Goal: Information Seeking & Learning: Learn about a topic

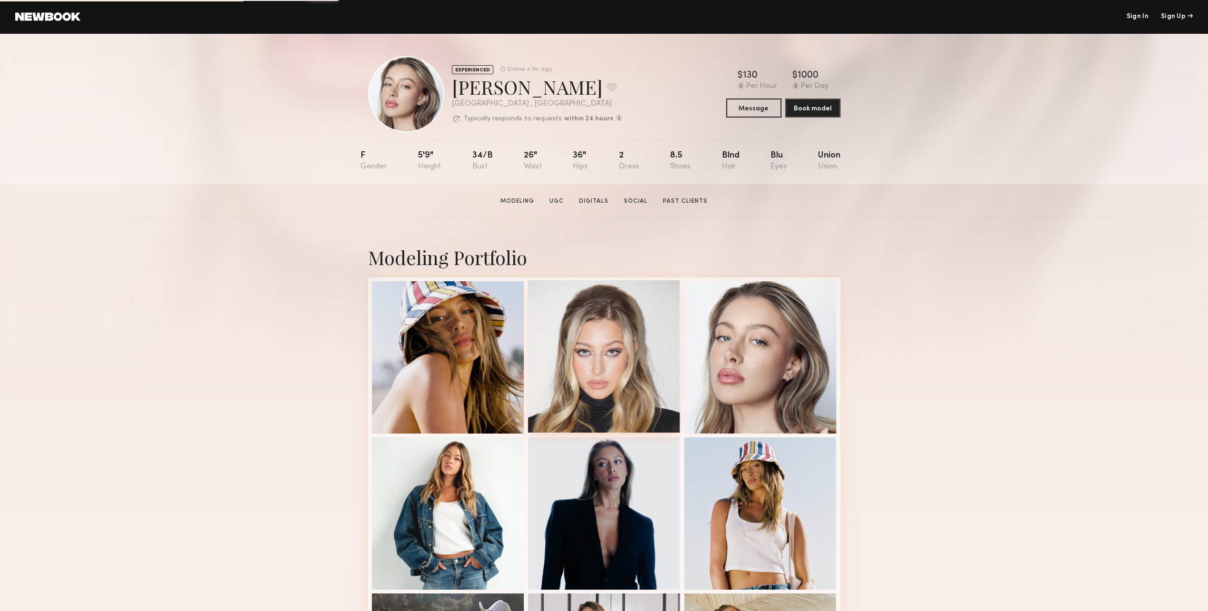
click at [600, 341] on div at bounding box center [604, 356] width 152 height 152
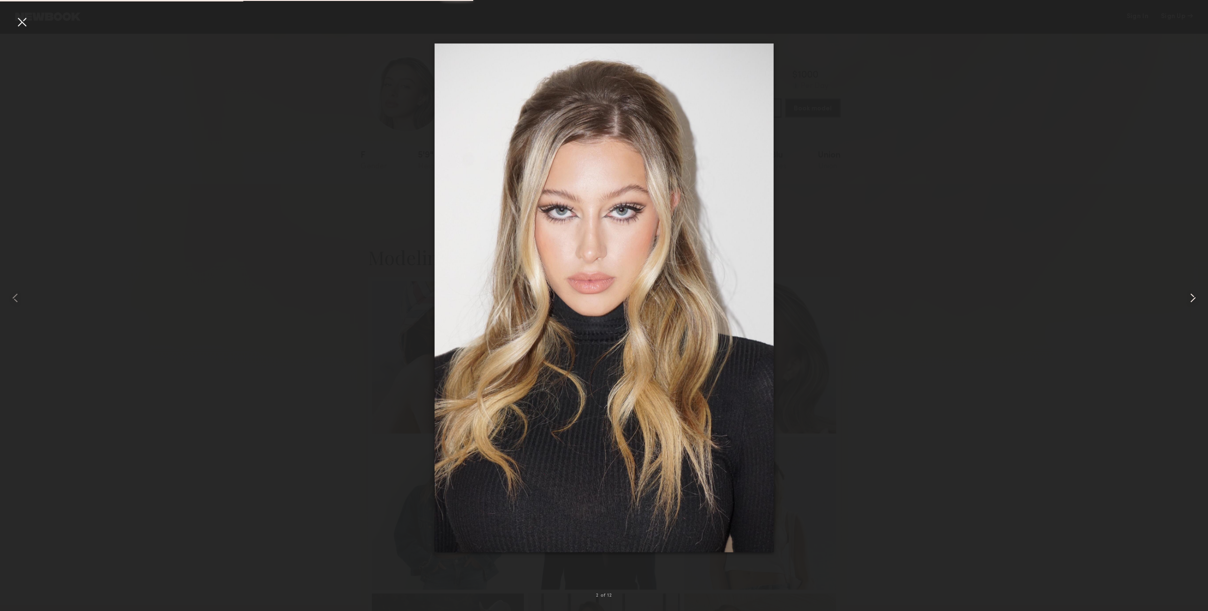
click at [1190, 270] on div at bounding box center [1184, 298] width 48 height 566
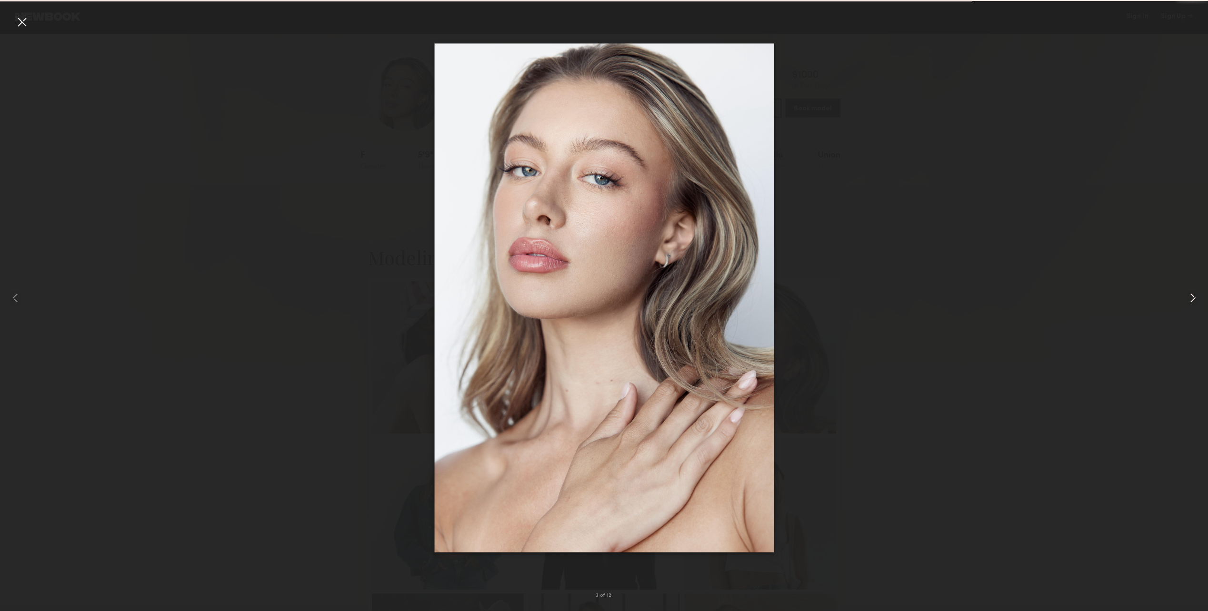
click at [1193, 284] on div at bounding box center [1184, 298] width 48 height 566
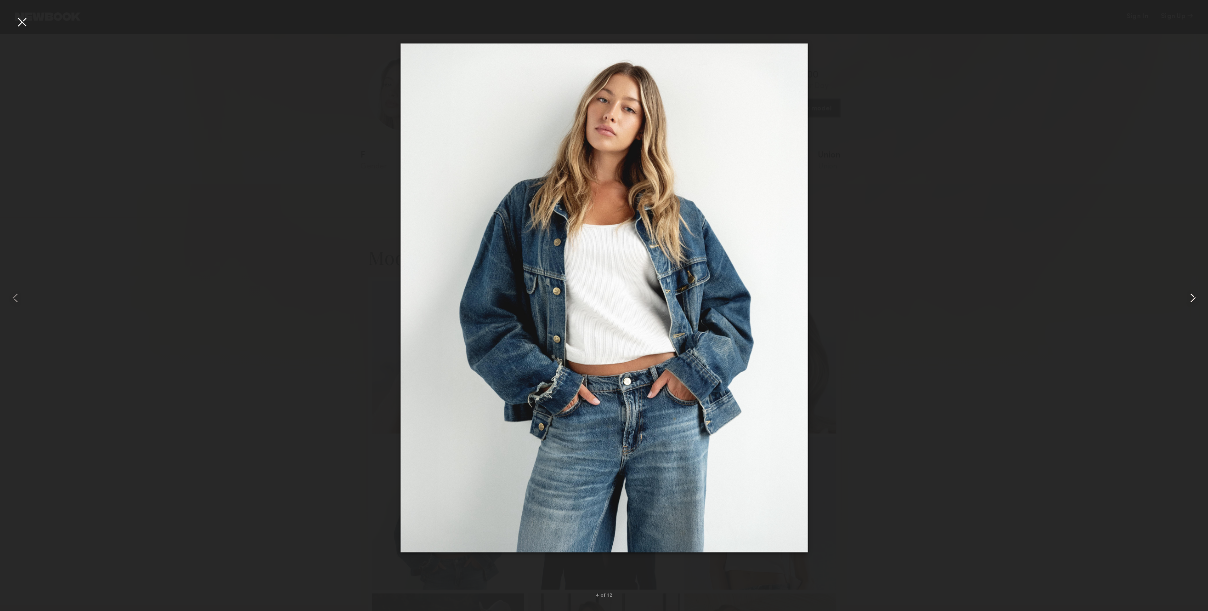
click at [1190, 305] on common-icon at bounding box center [1192, 297] width 15 height 15
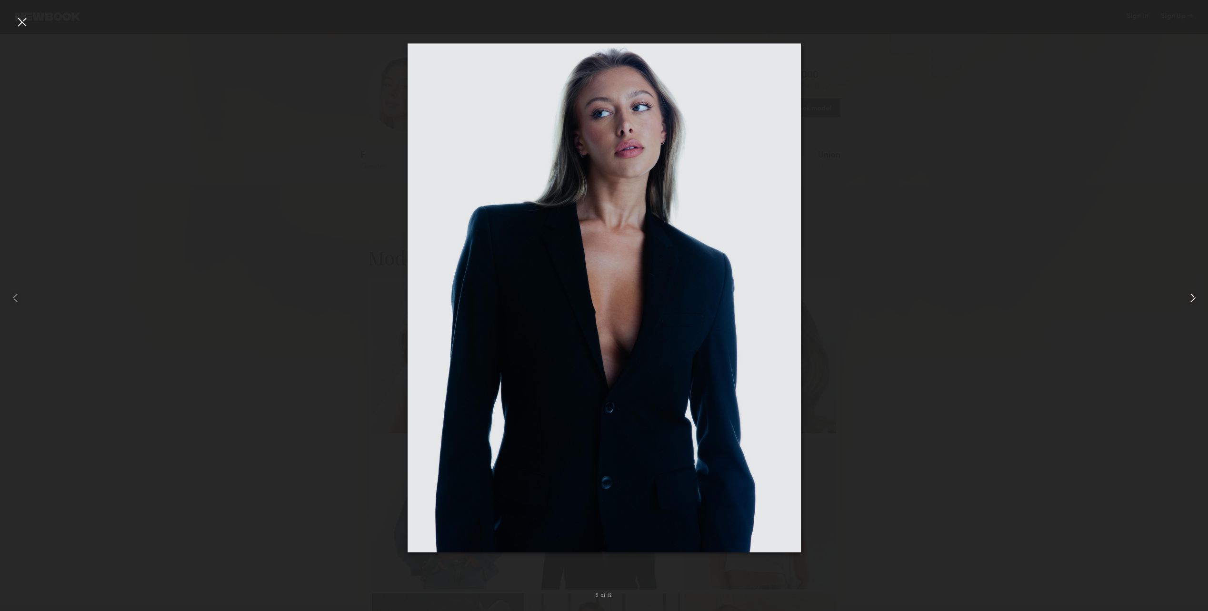
click at [1190, 305] on common-icon at bounding box center [1192, 297] width 15 height 15
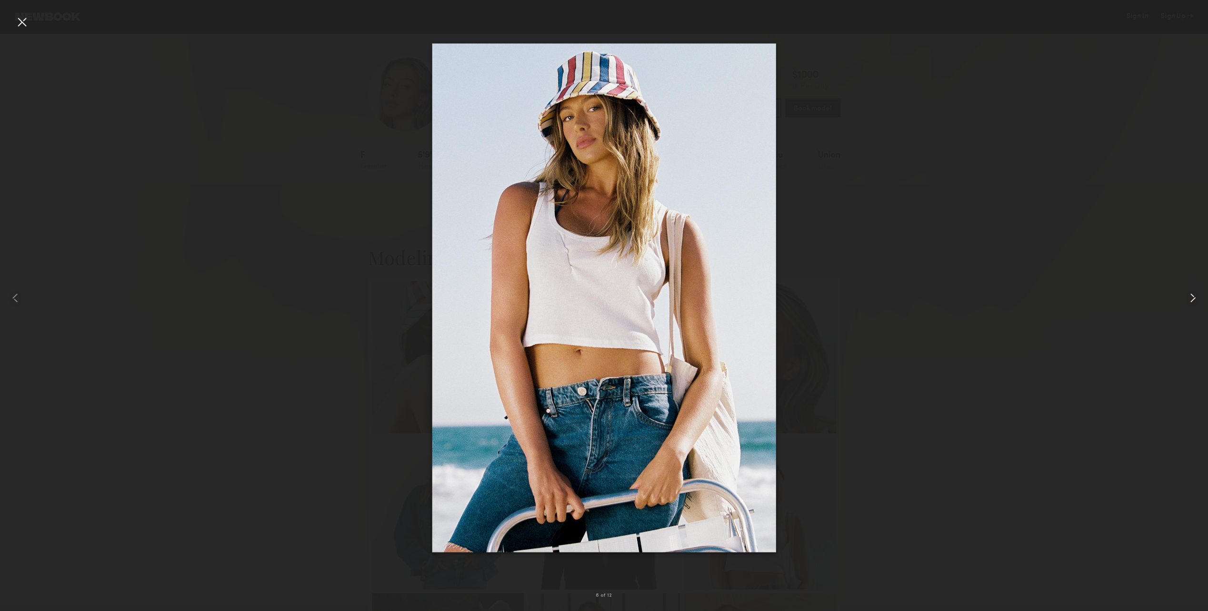
click at [1190, 305] on common-icon at bounding box center [1192, 297] width 15 height 15
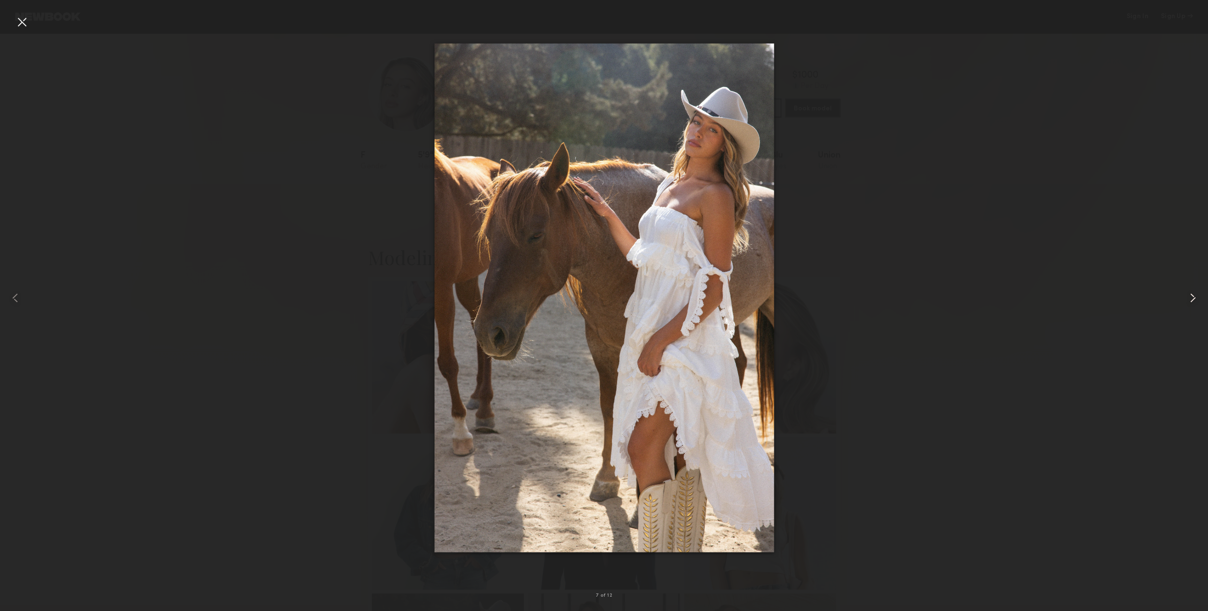
click at [1199, 33] on div at bounding box center [1184, 298] width 48 height 566
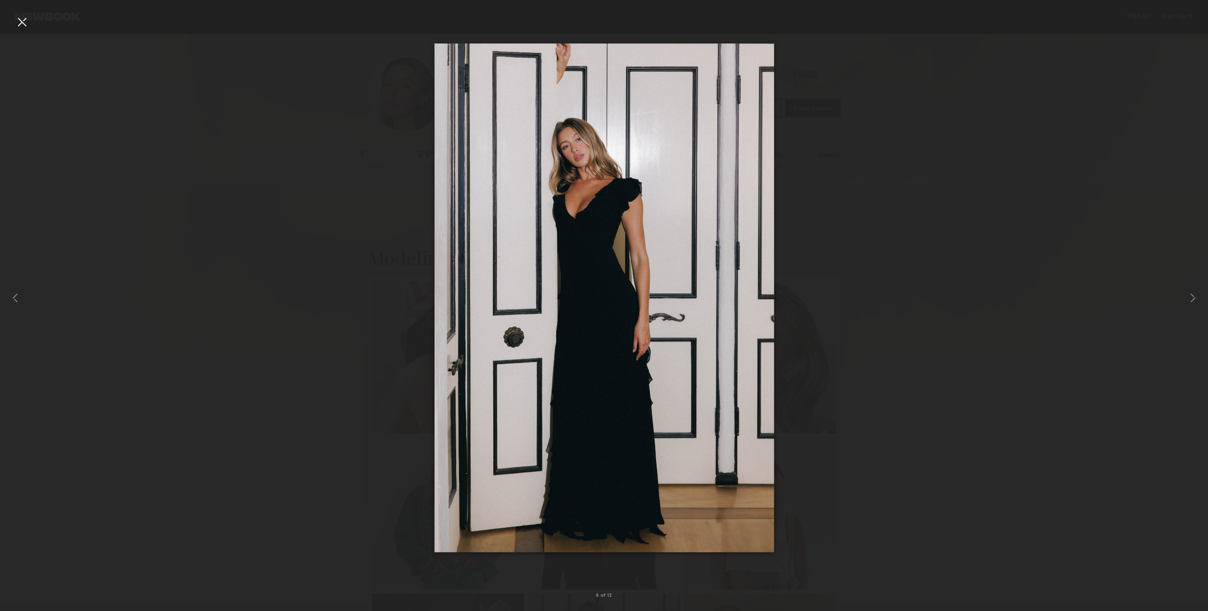
click at [16, 24] on div at bounding box center [21, 21] width 15 height 15
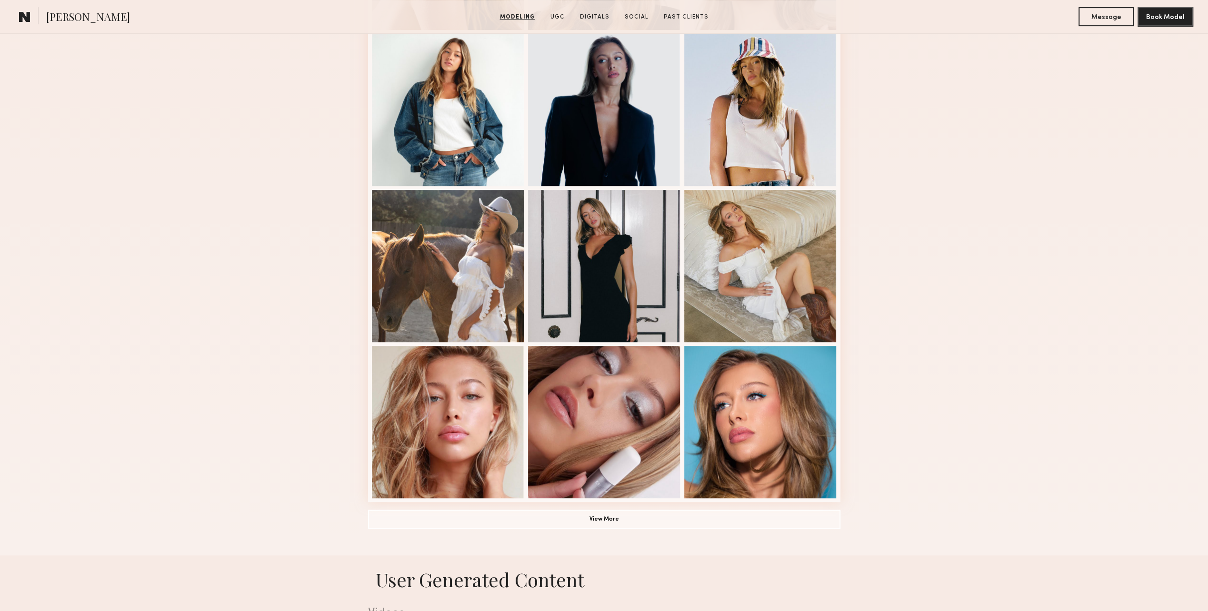
scroll to position [571, 0]
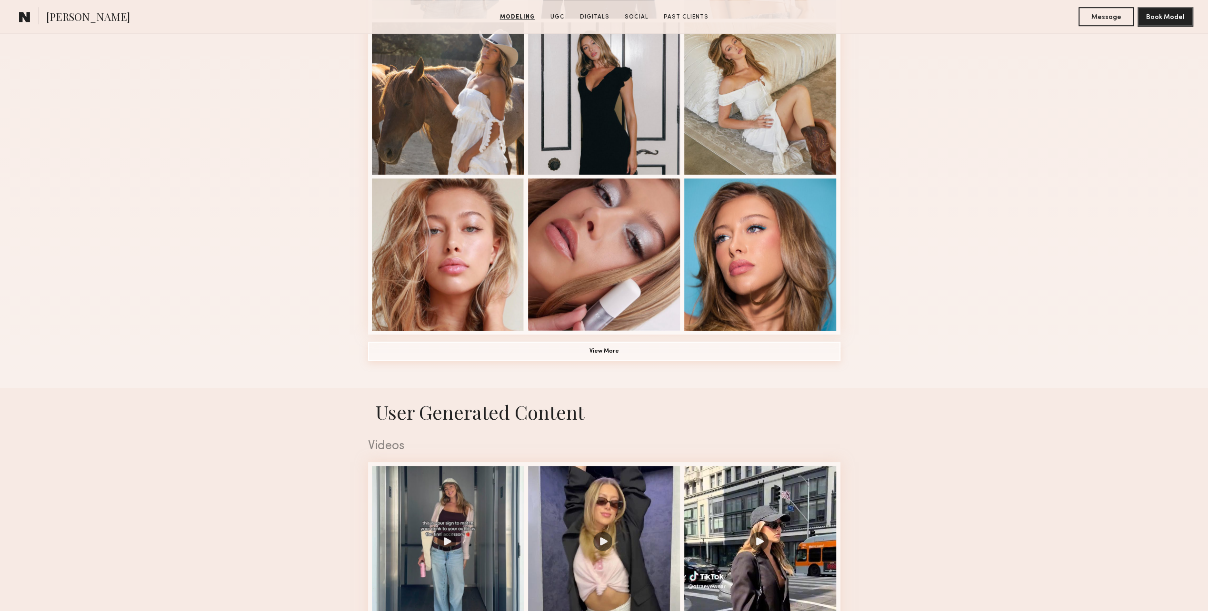
click at [625, 361] on button "View More" at bounding box center [604, 351] width 472 height 19
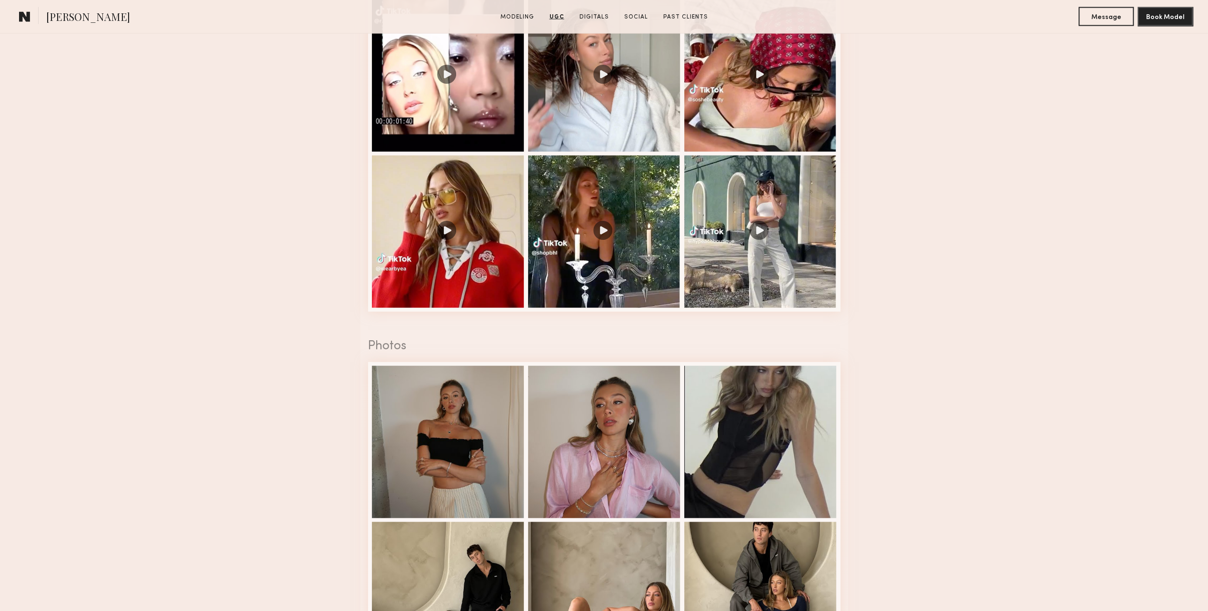
scroll to position [1952, 0]
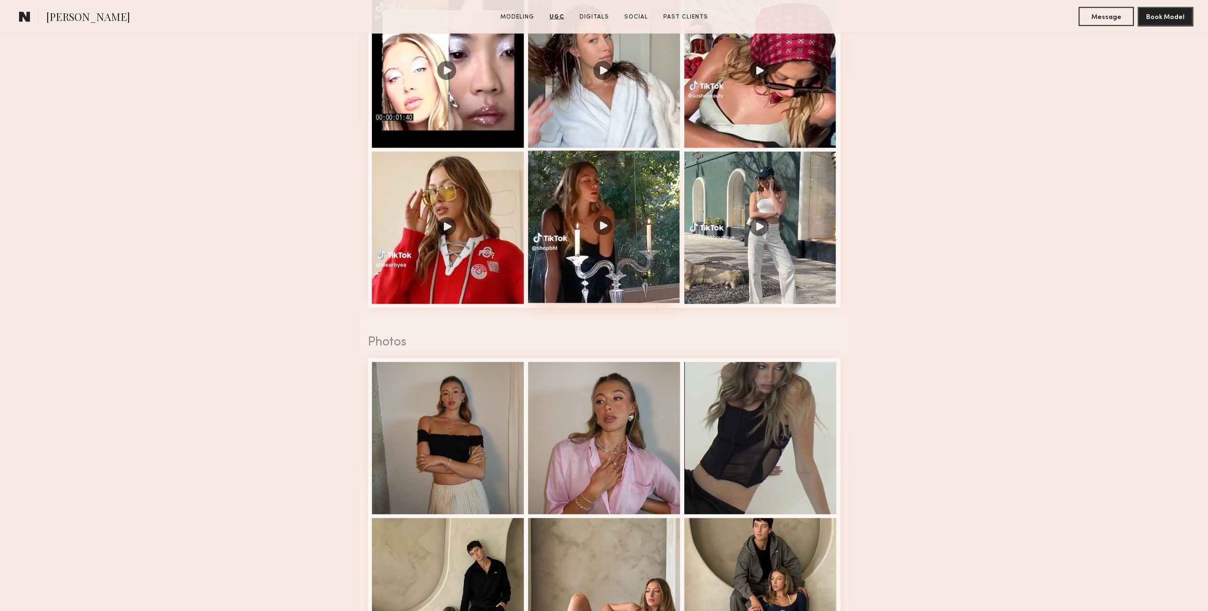
click at [612, 232] on div at bounding box center [604, 227] width 152 height 152
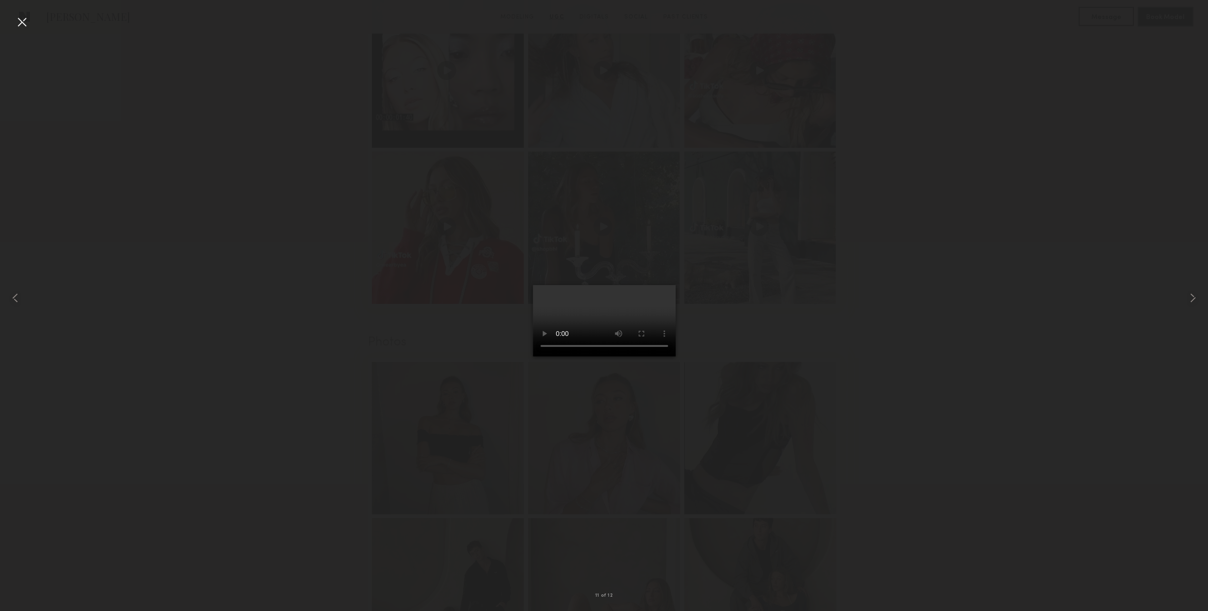
click at [19, 13] on nb-gallery-light "11 of 12" at bounding box center [604, 305] width 1208 height 611
drag, startPoint x: 16, startPoint y: 19, endPoint x: 22, endPoint y: 19, distance: 6.7
click at [17, 19] on div at bounding box center [21, 21] width 15 height 15
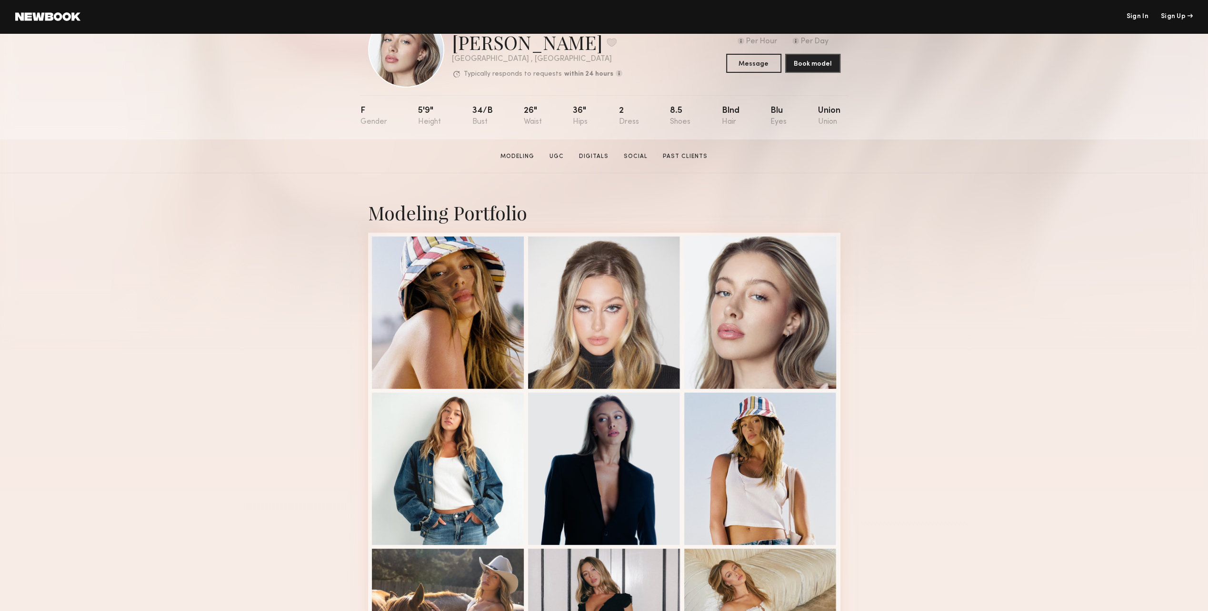
scroll to position [0, 0]
